Goal: Transaction & Acquisition: Purchase product/service

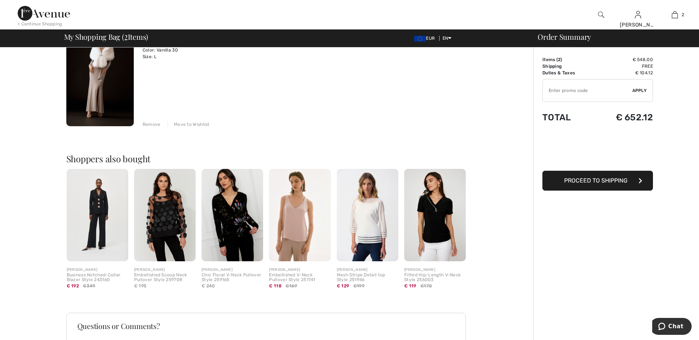
scroll to position [195, 0]
click at [102, 208] on img at bounding box center [97, 215] width 61 height 92
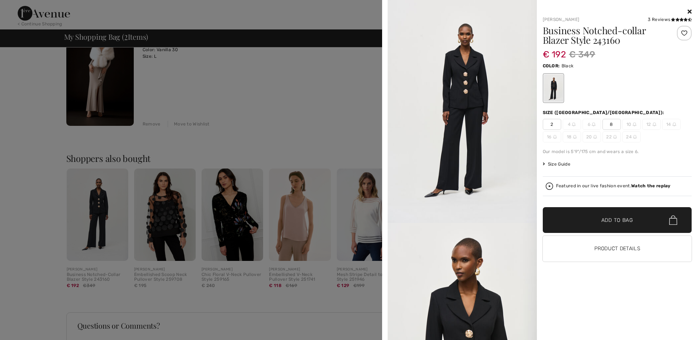
click at [566, 166] on span "Size Guide" at bounding box center [556, 164] width 28 height 7
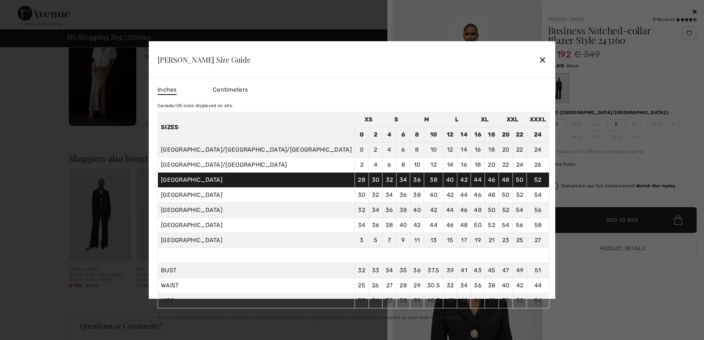
click at [539, 59] on div "✕" at bounding box center [543, 59] width 8 height 15
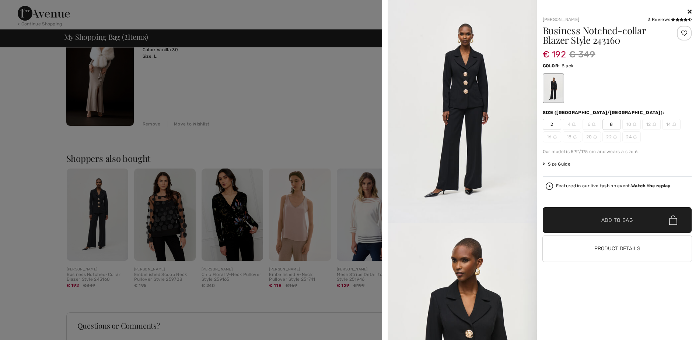
click at [497, 59] on img at bounding box center [461, 111] width 149 height 223
click at [575, 137] on img at bounding box center [575, 137] width 4 height 4
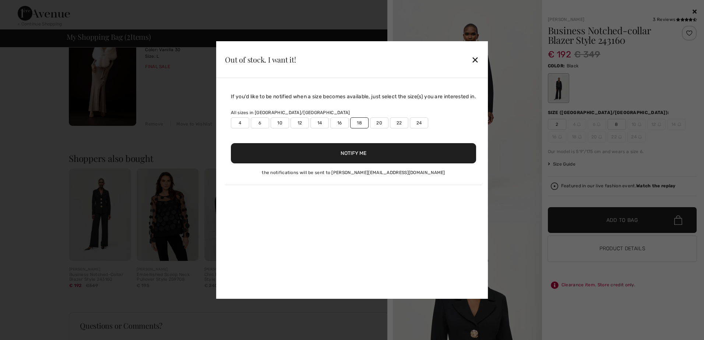
click at [443, 152] on button "Notify Me" at bounding box center [353, 153] width 245 height 20
click at [478, 58] on div "✕" at bounding box center [475, 59] width 8 height 15
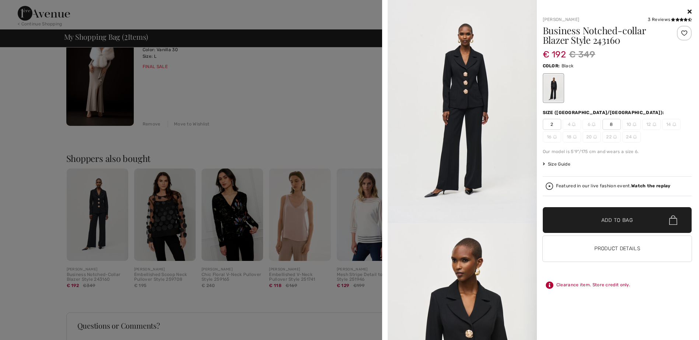
scroll to position [0, 0]
click at [289, 124] on div at bounding box center [349, 170] width 699 height 340
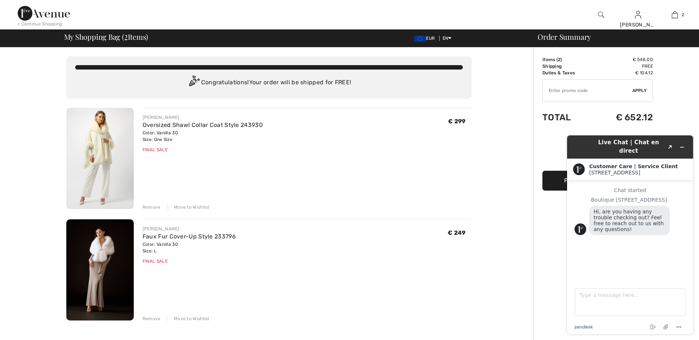
click at [48, 13] on img at bounding box center [44, 13] width 52 height 15
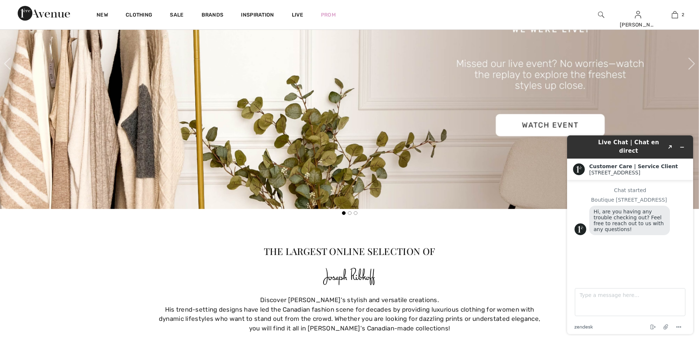
scroll to position [466, 0]
click at [552, 127] on img at bounding box center [349, 63] width 699 height 291
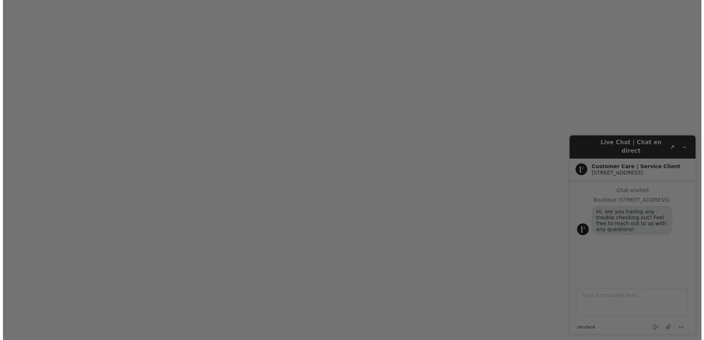
scroll to position [417, 0]
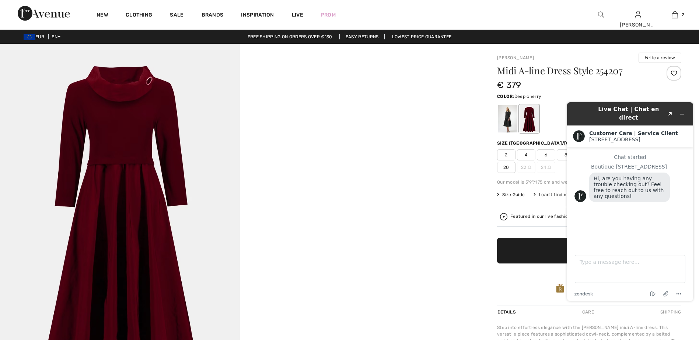
click at [471, 208] on div at bounding box center [239, 223] width 479 height 359
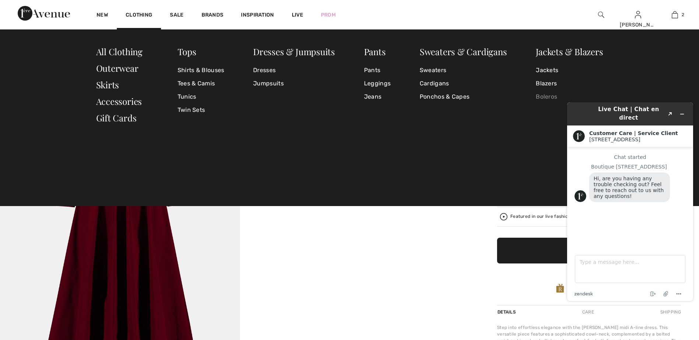
click at [542, 98] on link "Boleros" at bounding box center [568, 96] width 67 height 13
click at [454, 94] on link "Ponchos & Capes" at bounding box center [462, 96] width 87 height 13
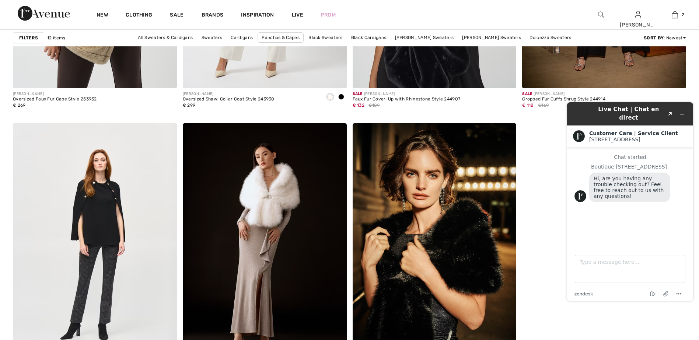
scroll to position [828, 0]
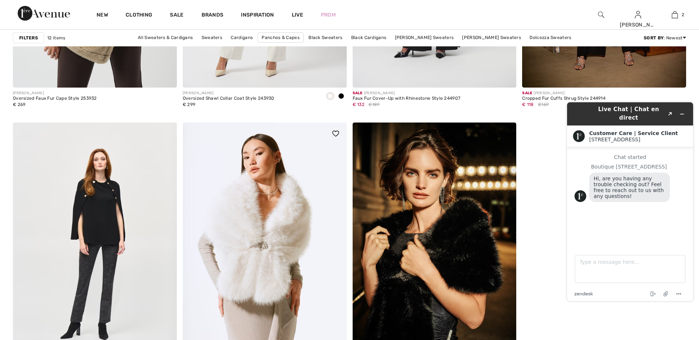
click at [228, 252] on img at bounding box center [265, 246] width 164 height 246
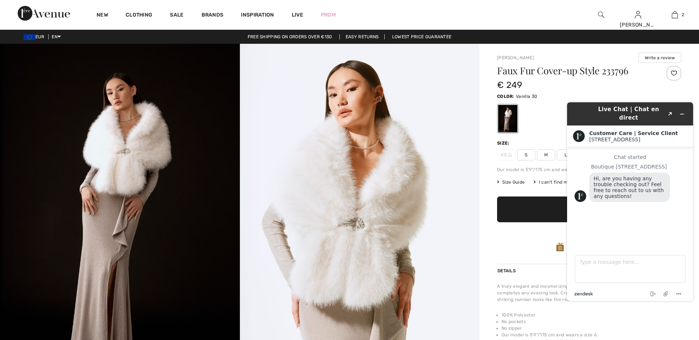
click at [584, 295] on icon "zendesk .cls-1{fill:#03363d;}" at bounding box center [583, 294] width 18 height 4
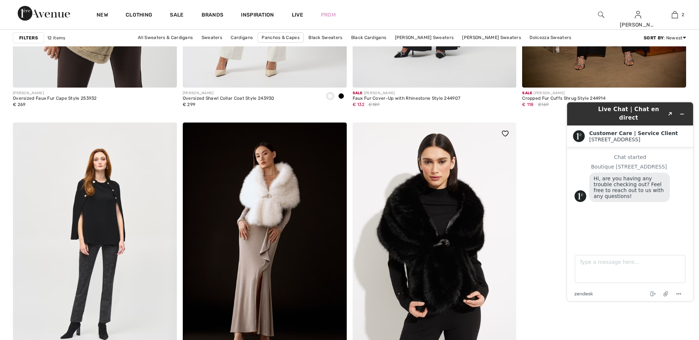
click at [432, 245] on img at bounding box center [434, 246] width 164 height 246
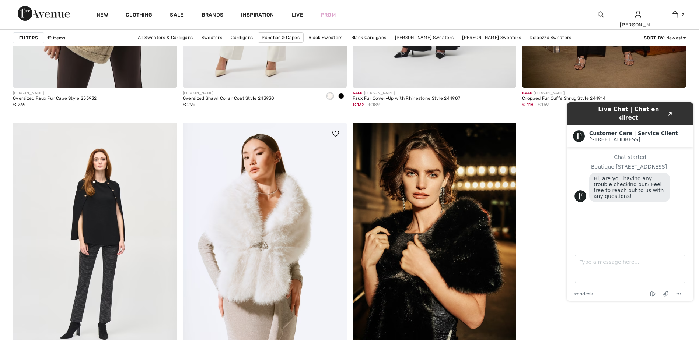
click at [239, 223] on img at bounding box center [265, 246] width 164 height 246
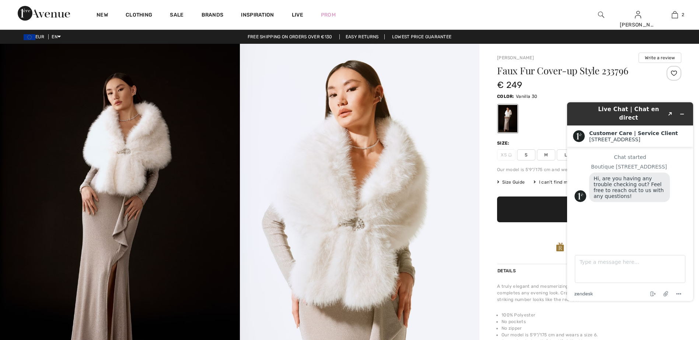
click at [340, 189] on img at bounding box center [360, 223] width 240 height 359
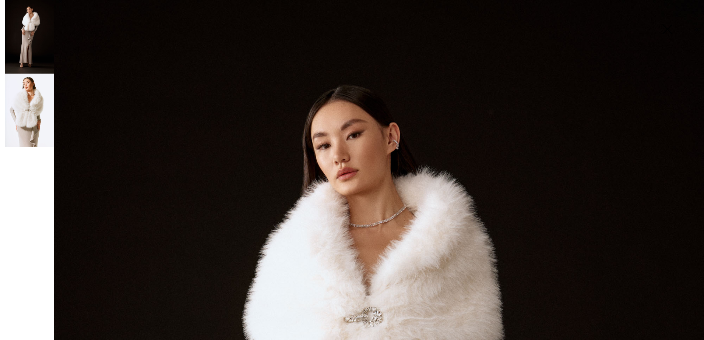
click at [43, 115] on img at bounding box center [29, 111] width 49 height 74
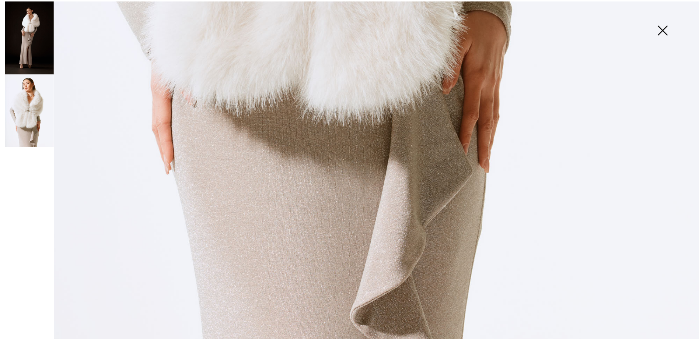
scroll to position [707, 0]
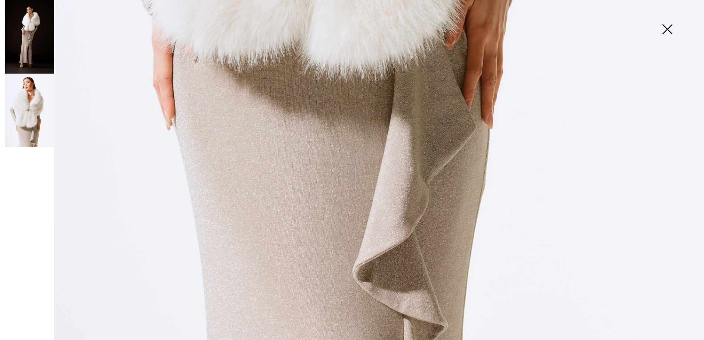
click at [668, 26] on img at bounding box center [667, 30] width 37 height 38
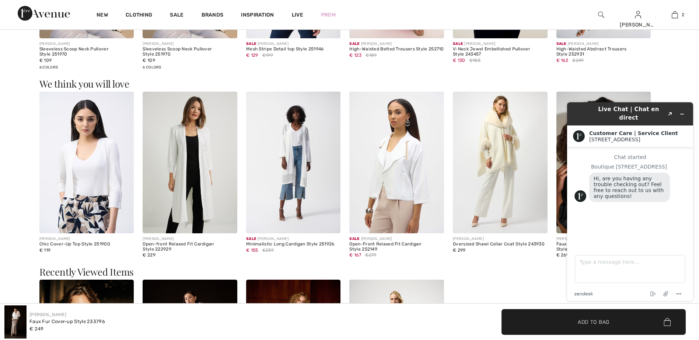
scroll to position [548, 0]
click at [502, 168] on img at bounding box center [500, 162] width 95 height 142
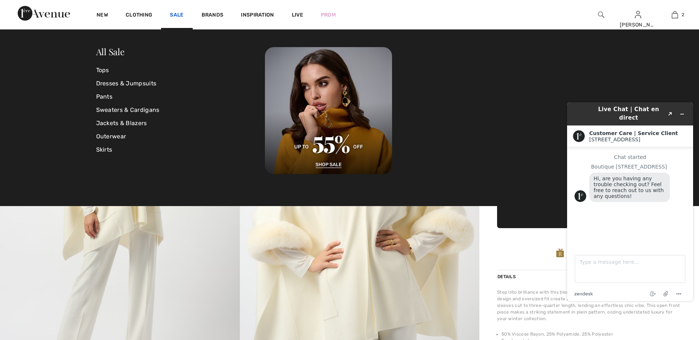
click at [180, 14] on link "Sale" at bounding box center [177, 16] width 14 height 8
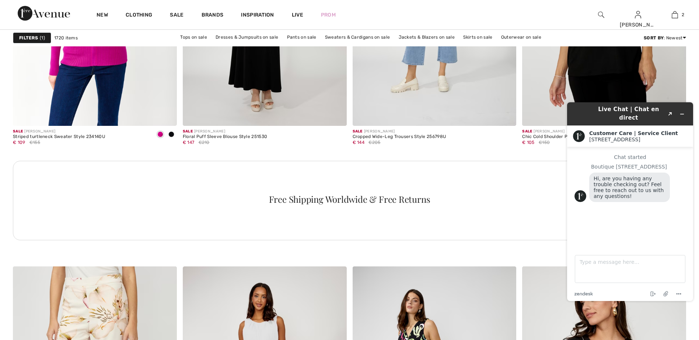
scroll to position [1079, 0]
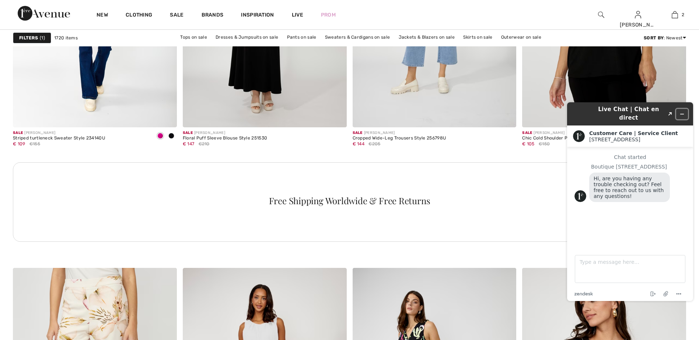
click at [681, 112] on icon "Minimize widget" at bounding box center [681, 114] width 5 height 5
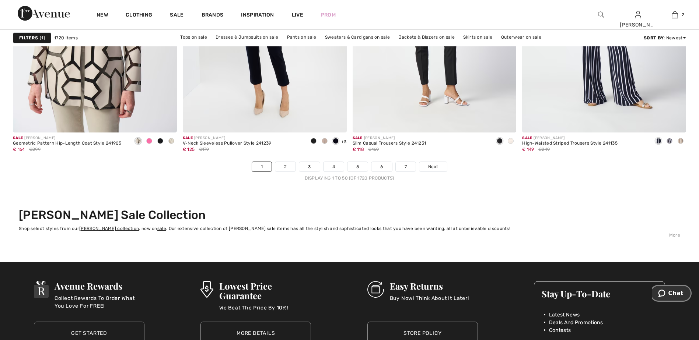
scroll to position [4198, 0]
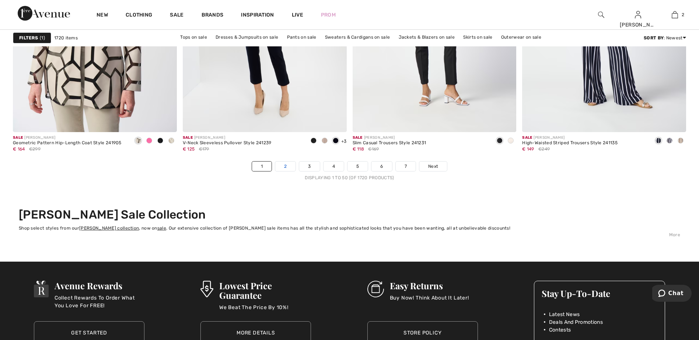
click at [287, 165] on link "2" at bounding box center [285, 167] width 20 height 10
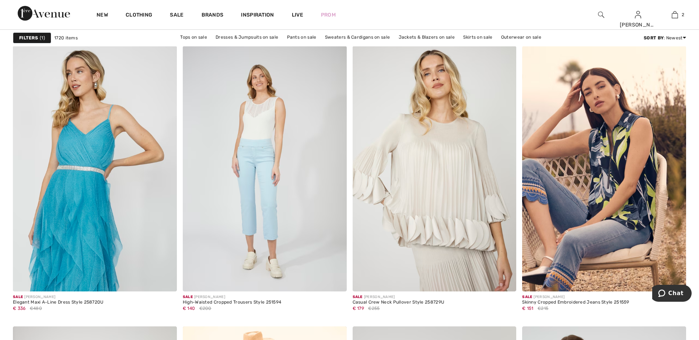
scroll to position [1303, 0]
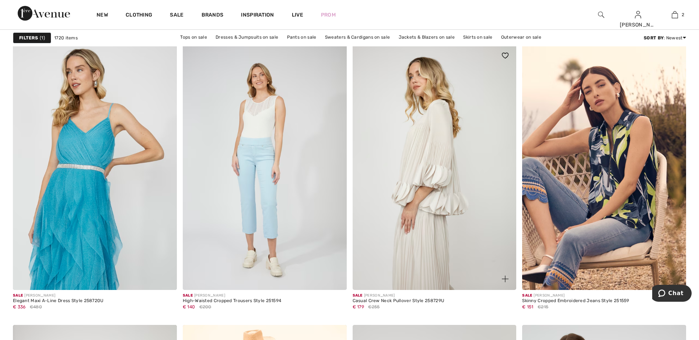
click at [417, 196] on img at bounding box center [434, 168] width 164 height 246
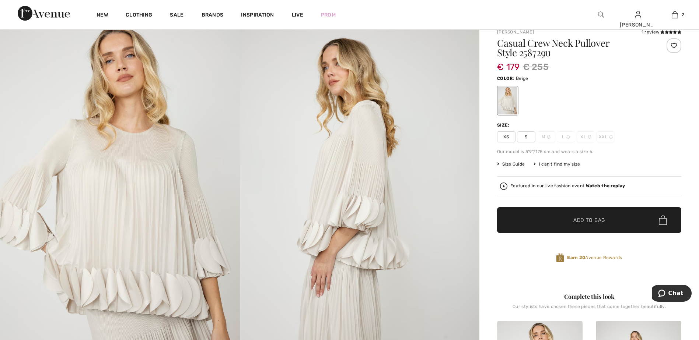
scroll to position [24, 0]
click at [568, 137] on img at bounding box center [568, 137] width 4 height 4
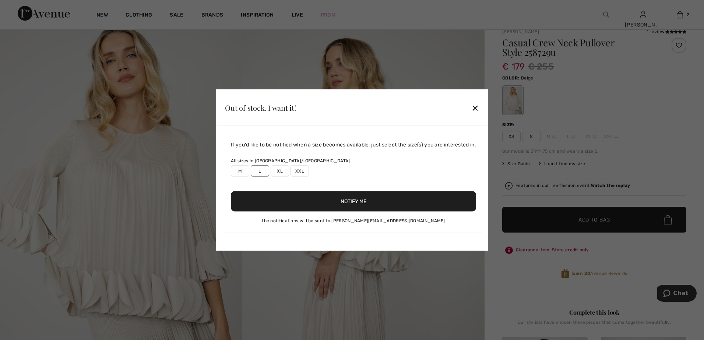
click at [278, 168] on label "XL" at bounding box center [280, 171] width 18 height 11
click at [333, 201] on button "Notify Me" at bounding box center [353, 201] width 245 height 20
click at [478, 95] on div "Out of stock. I want it! ✕" at bounding box center [352, 107] width 272 height 37
click at [478, 108] on div "✕" at bounding box center [475, 107] width 8 height 15
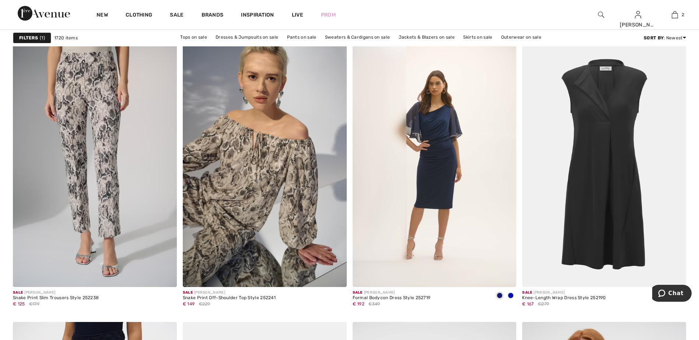
scroll to position [3482, 0]
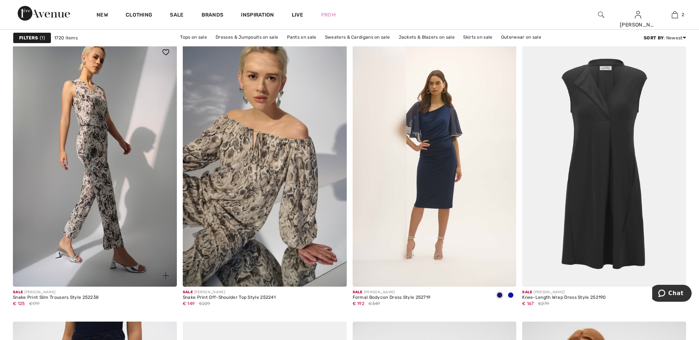
click at [94, 175] on img at bounding box center [95, 164] width 164 height 246
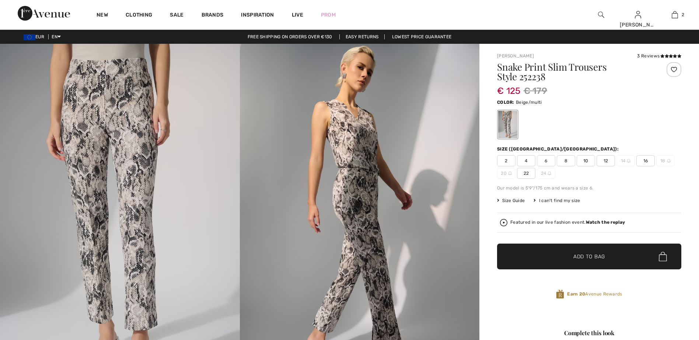
click at [510, 200] on span "Size Guide" at bounding box center [511, 200] width 28 height 7
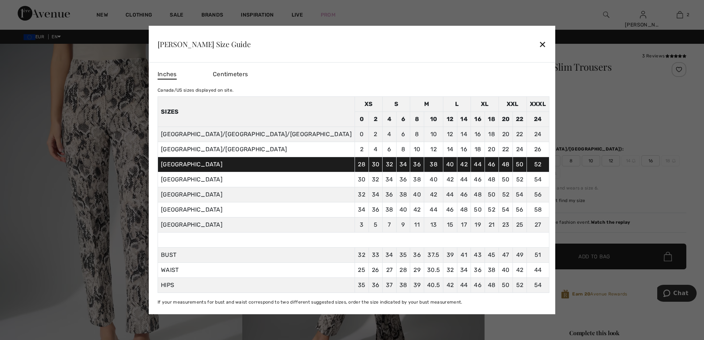
click at [602, 120] on div at bounding box center [352, 170] width 704 height 340
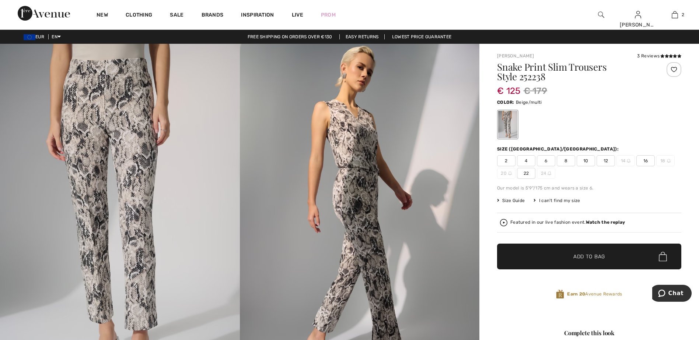
click at [627, 161] on img at bounding box center [628, 161] width 4 height 4
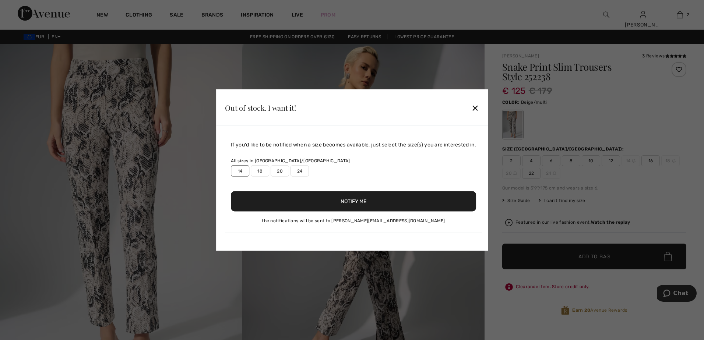
click at [400, 200] on button "Notify Me" at bounding box center [353, 201] width 245 height 20
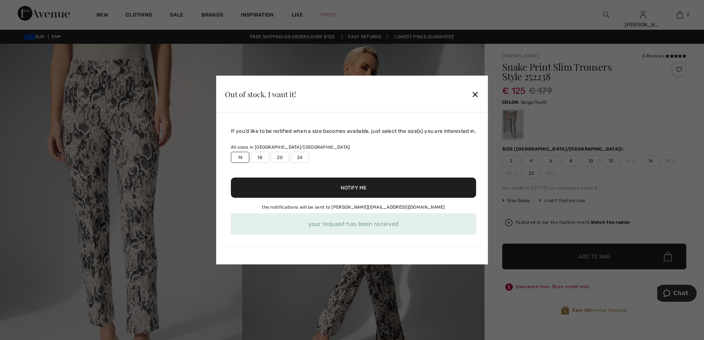
click at [478, 92] on div "✕" at bounding box center [475, 93] width 8 height 15
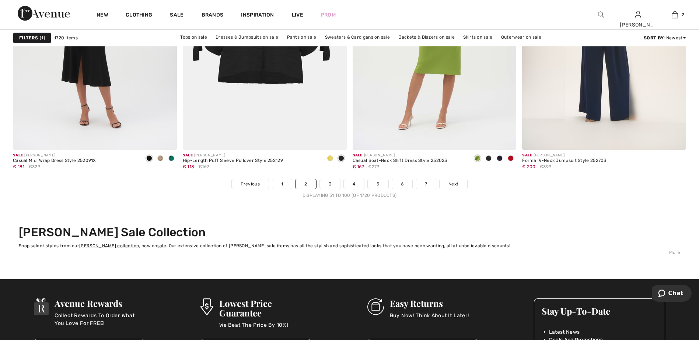
scroll to position [4181, 0]
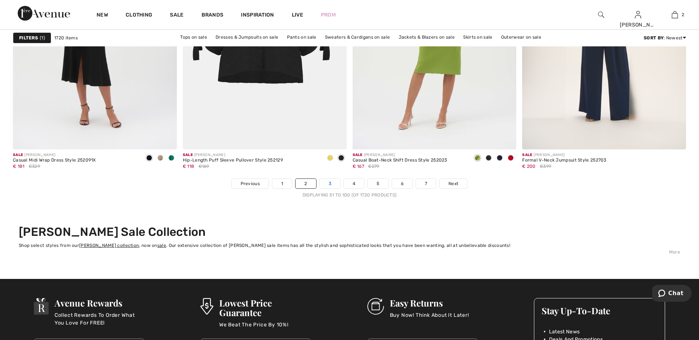
click at [326, 186] on link "3" at bounding box center [330, 184] width 20 height 10
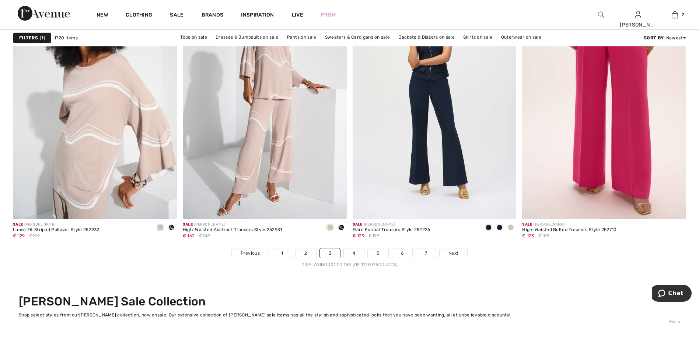
scroll to position [4114, 0]
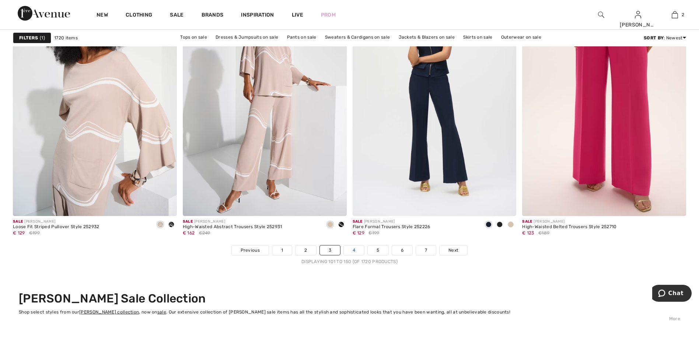
click at [358, 252] on link "4" at bounding box center [354, 251] width 20 height 10
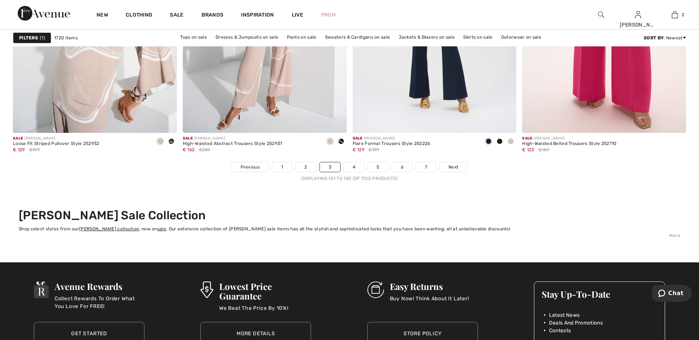
scroll to position [4197, 0]
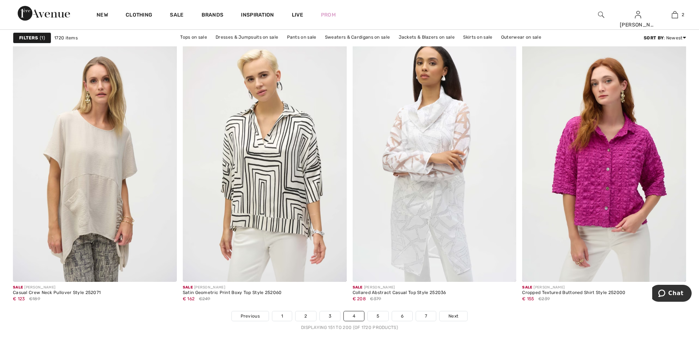
scroll to position [4053, 0]
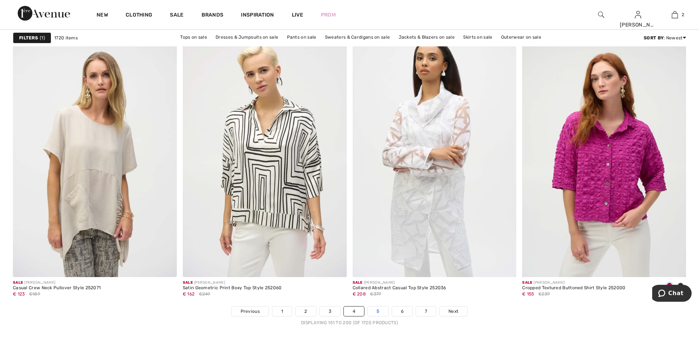
click at [378, 312] on link "5" at bounding box center [377, 312] width 20 height 10
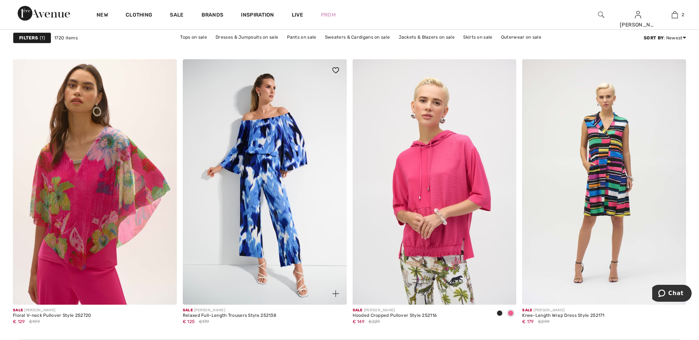
scroll to position [1850, 0]
